Goal: Task Accomplishment & Management: Complete application form

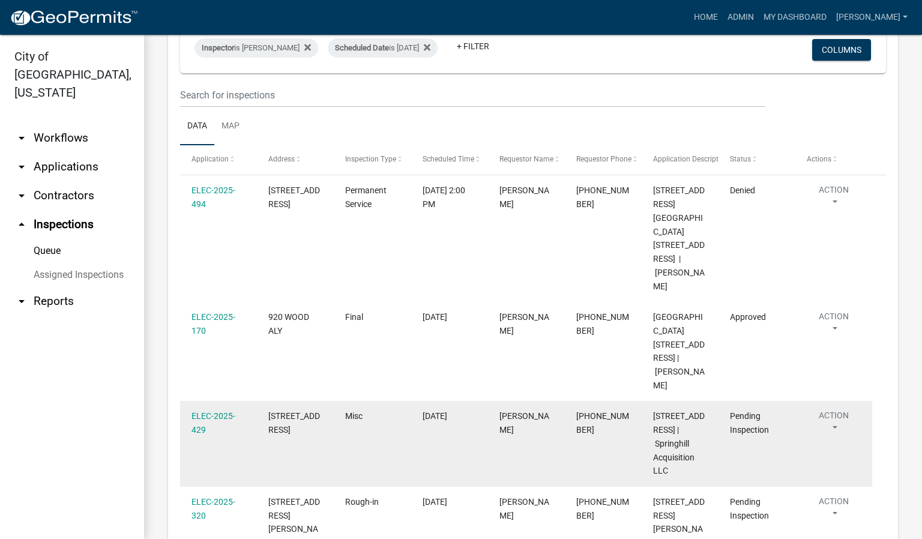
scroll to position [180, 0]
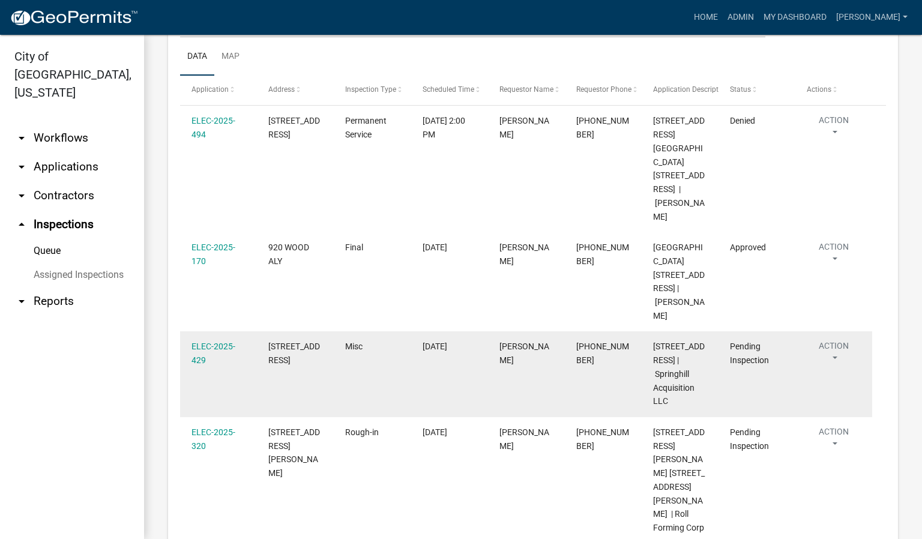
click at [836, 340] on button "Action" at bounding box center [834, 355] width 54 height 30
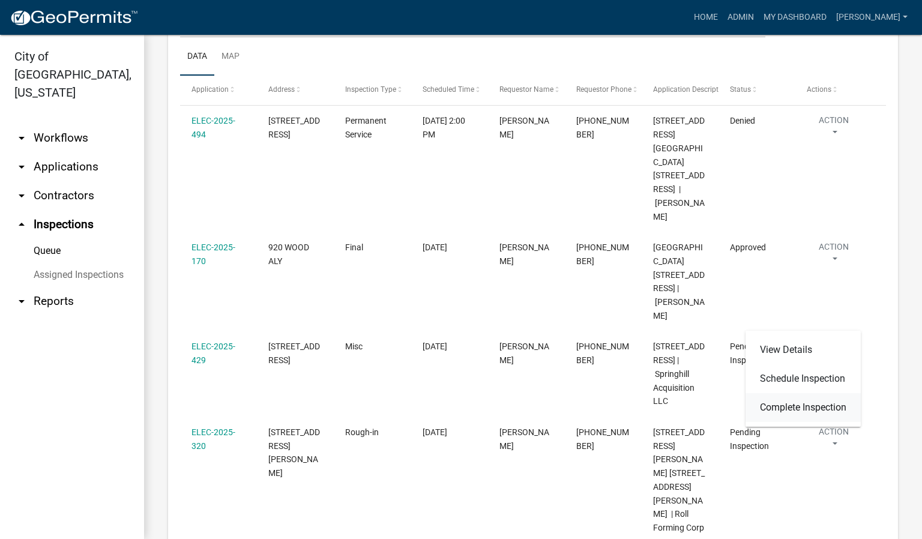
click at [798, 406] on link "Complete Inspection" at bounding box center [803, 407] width 115 height 29
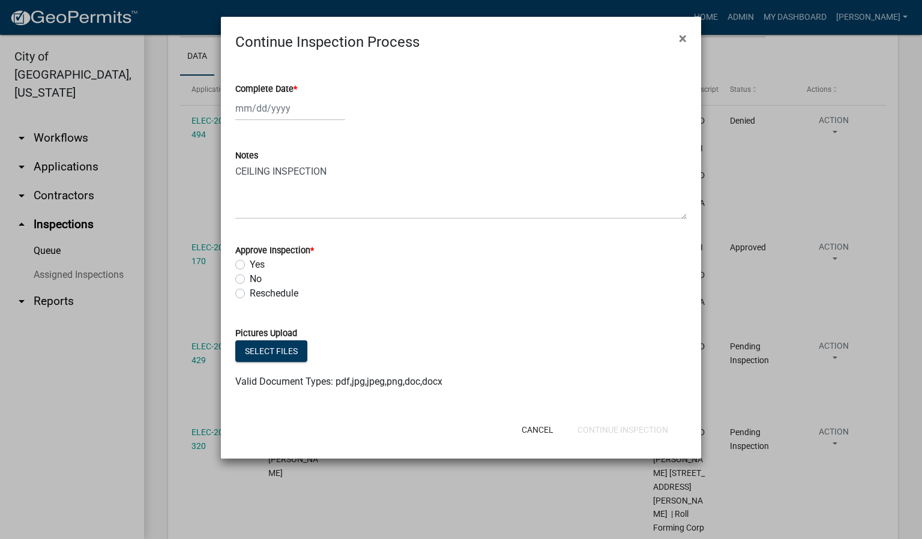
click at [296, 88] on span "*" at bounding box center [296, 89] width 4 height 10
click at [296, 96] on input "Complete Date *" at bounding box center [290, 108] width 110 height 25
select select "9"
select select "2025"
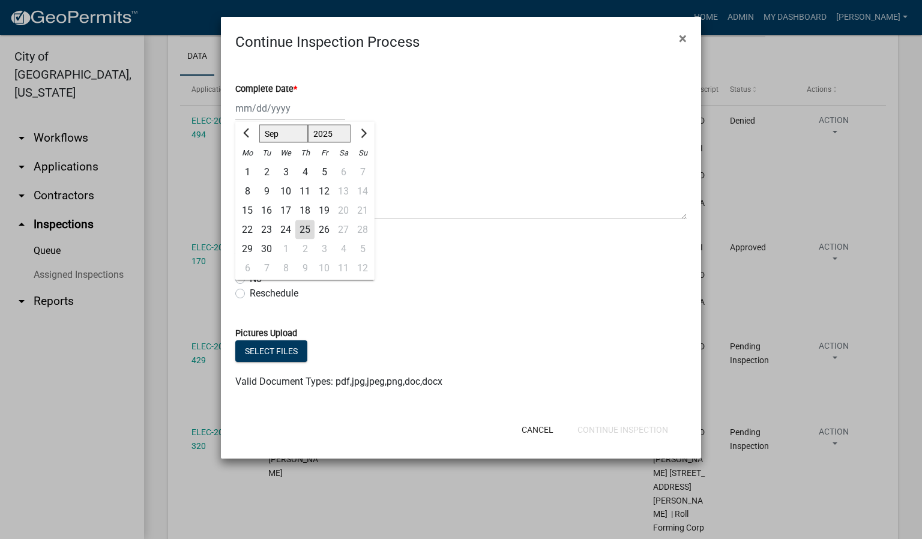
click at [307, 232] on div "25" at bounding box center [304, 229] width 19 height 19
type input "[DATE]"
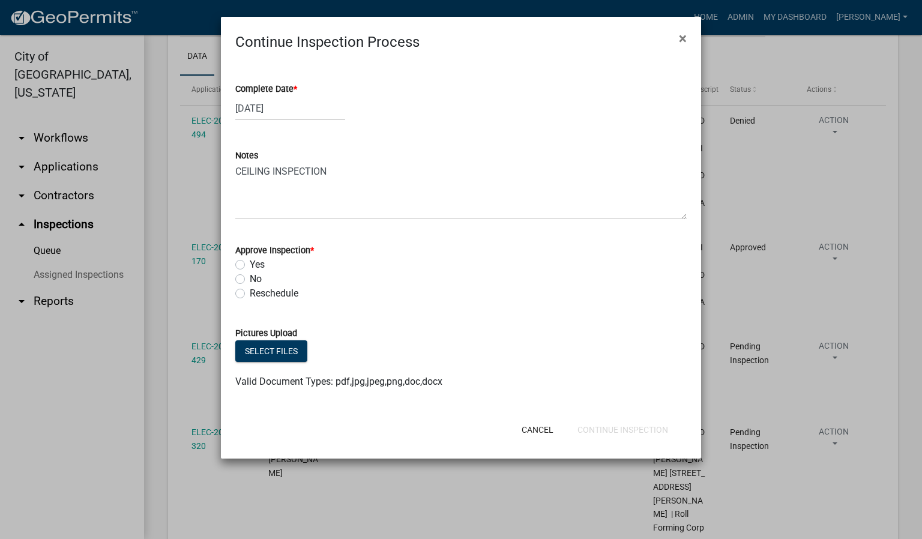
click at [250, 265] on label "Yes" at bounding box center [257, 265] width 15 height 14
click at [250, 265] on input "Yes" at bounding box center [254, 262] width 8 height 8
radio input "true"
click at [614, 423] on button "Continue Inspection" at bounding box center [623, 430] width 110 height 22
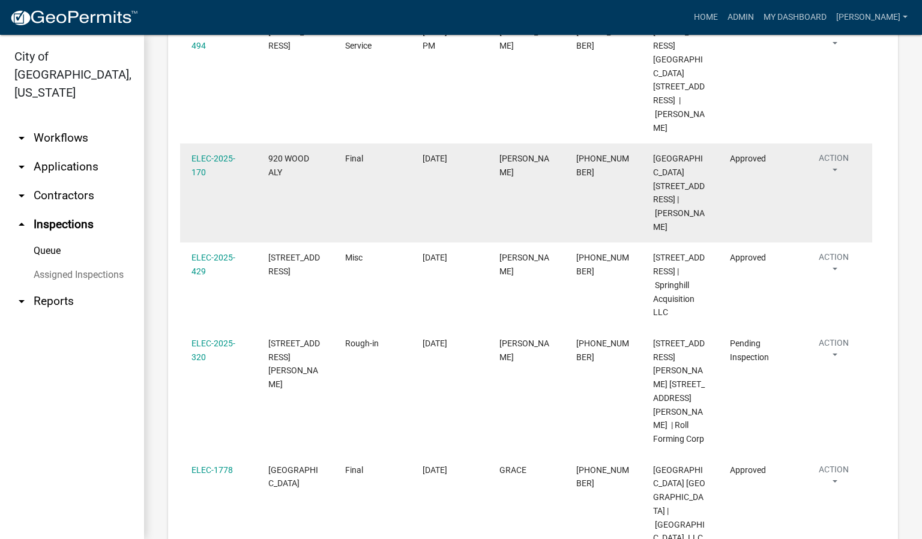
scroll to position [270, 0]
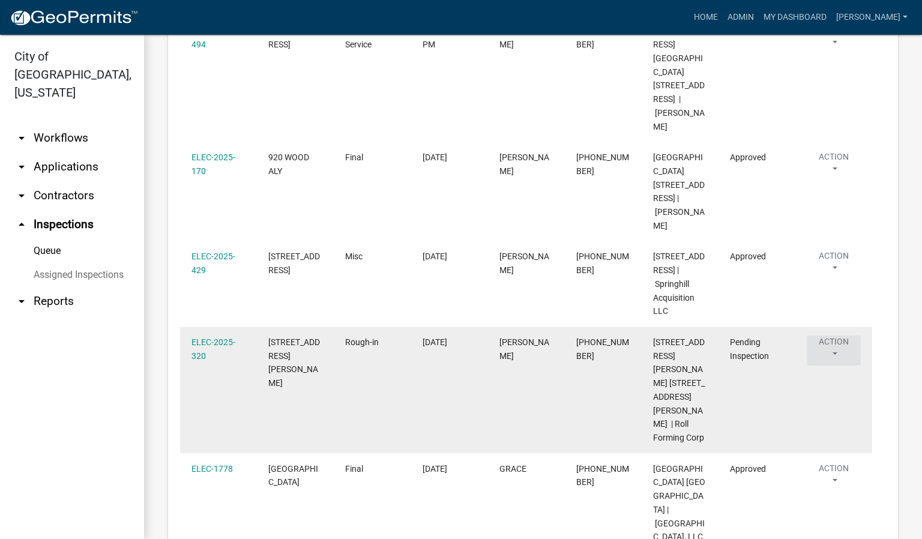
click at [834, 336] on button "Action" at bounding box center [834, 351] width 54 height 30
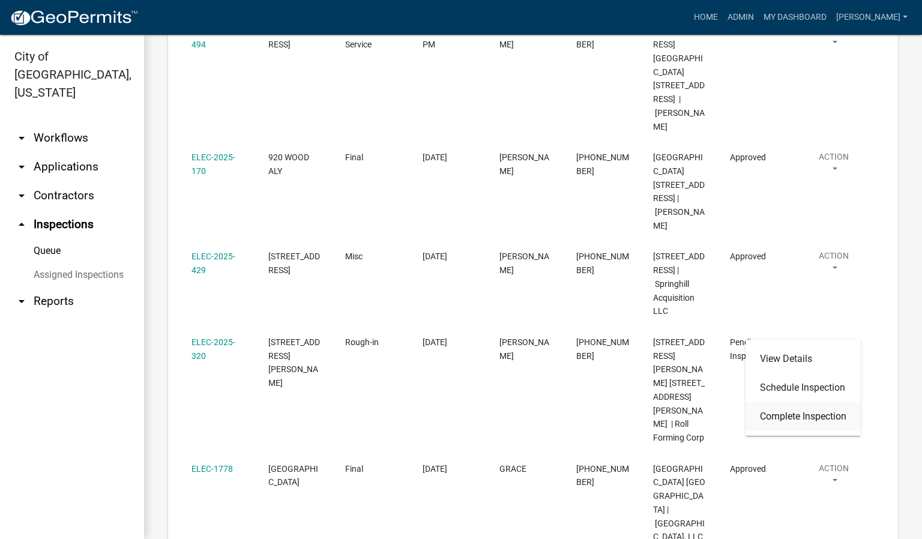
click at [800, 414] on link "Complete Inspection" at bounding box center [803, 416] width 115 height 29
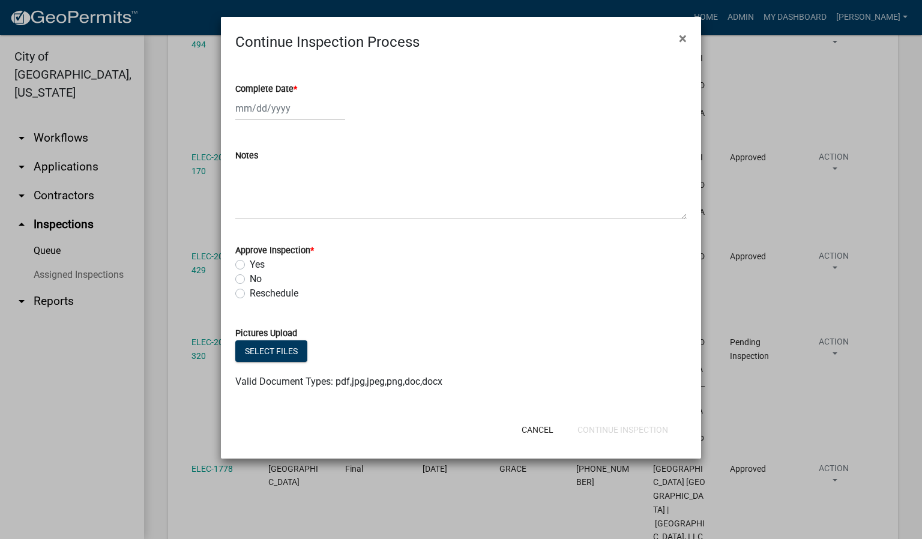
click at [297, 85] on span "*" at bounding box center [296, 89] width 4 height 10
click at [298, 96] on input "Complete Date *" at bounding box center [290, 108] width 110 height 25
select select "9"
select select "2025"
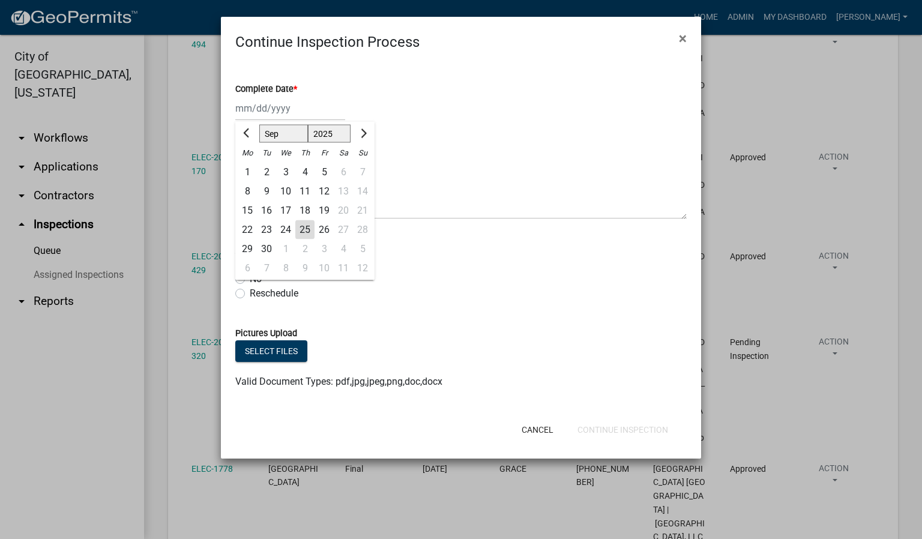
click at [309, 227] on div "25" at bounding box center [304, 229] width 19 height 19
type input "[DATE]"
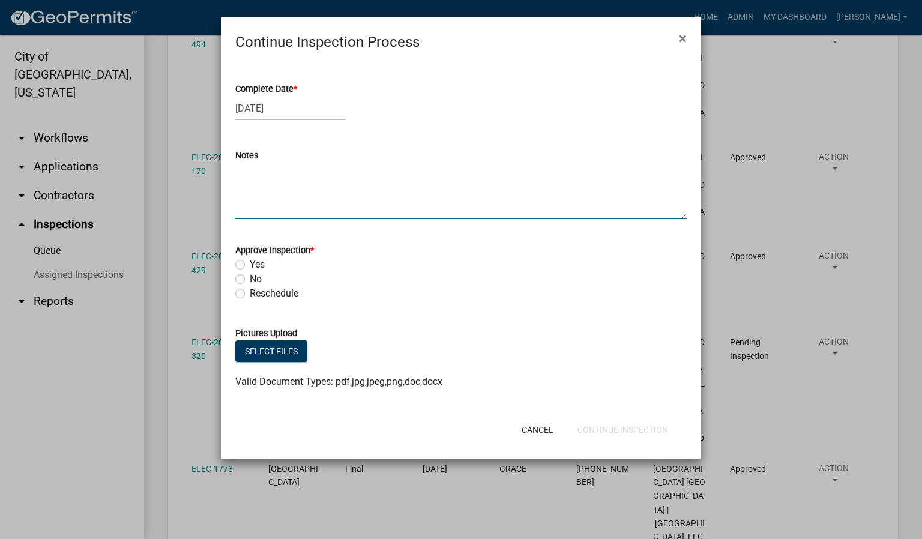
click at [288, 204] on textarea "Notes" at bounding box center [460, 191] width 451 height 56
type textarea "OFFICE AREA & BREAK AREA & RESTROOMS. WALL INSPECTION ONLY."
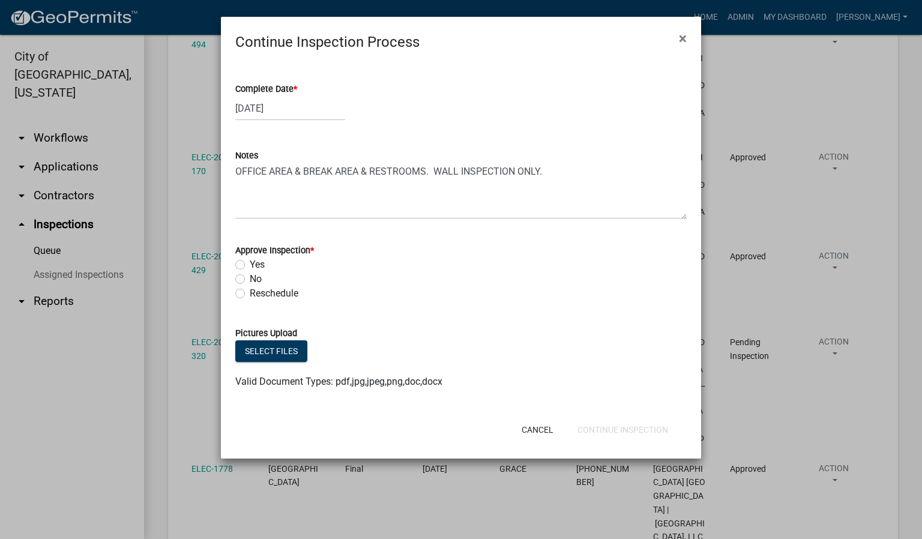
click at [250, 265] on label "Yes" at bounding box center [257, 265] width 15 height 14
click at [250, 265] on input "Yes" at bounding box center [254, 262] width 8 height 8
radio input "true"
click at [616, 429] on button "Continue Inspection" at bounding box center [623, 430] width 110 height 22
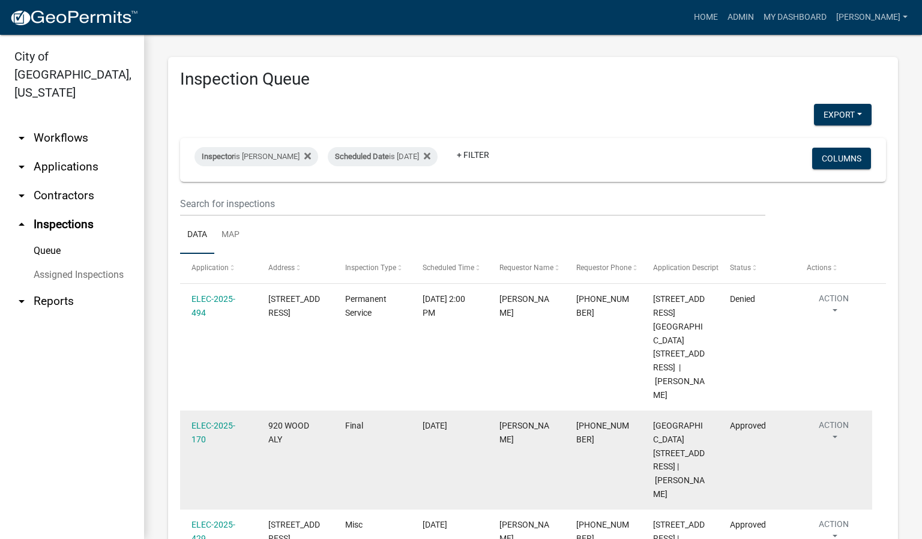
scroll to position [0, 0]
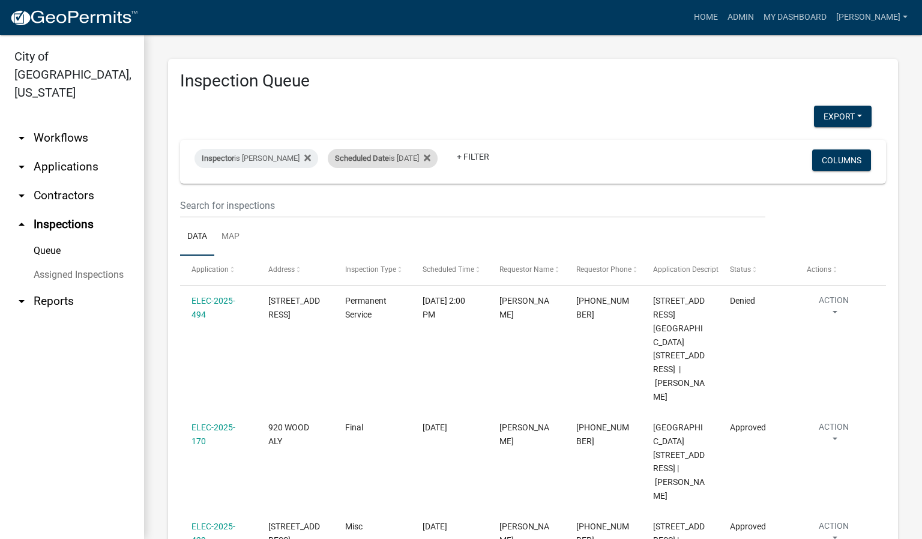
click at [426, 157] on div "Scheduled Date is [DATE]" at bounding box center [383, 158] width 110 height 19
click at [423, 202] on input "[DATE]" at bounding box center [390, 203] width 84 height 25
type input "[DATE]"
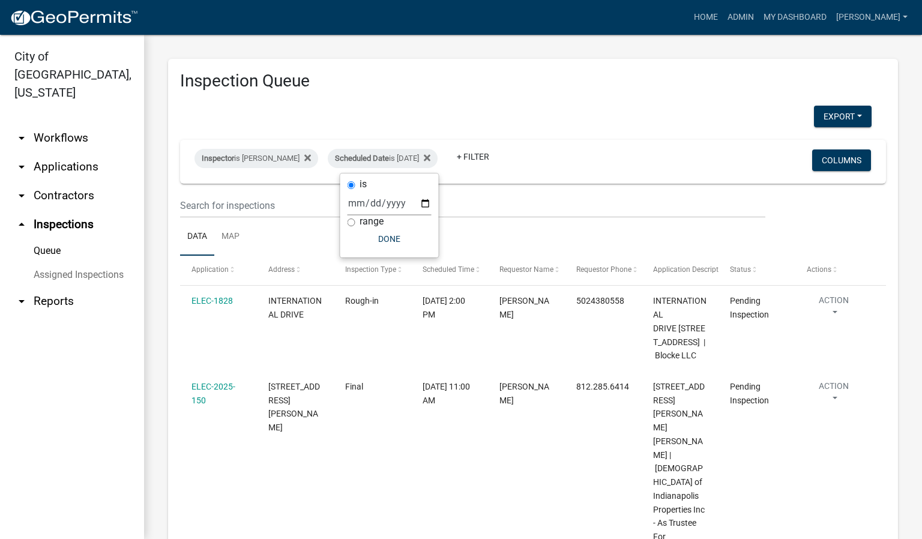
click at [391, 250] on div "is [DATE] range Done" at bounding box center [389, 215] width 98 height 84
click at [399, 241] on button "Done" at bounding box center [390, 239] width 84 height 22
